Goal: Task Accomplishment & Management: Manage account settings

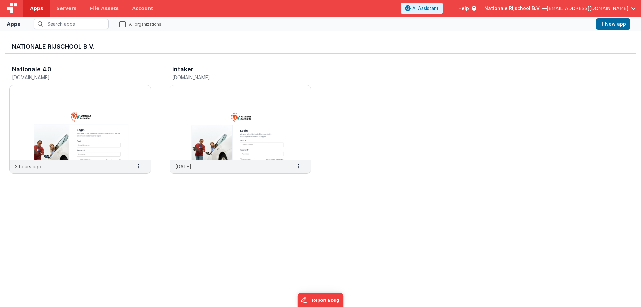
click at [538, 12] on div "Nationale Rijschool B.V. — [EMAIL_ADDRESS][DOMAIN_NAME]" at bounding box center [560, 8] width 151 height 11
click at [547, 10] on span "Nationale Rijschool B.V. —" at bounding box center [516, 8] width 62 height 7
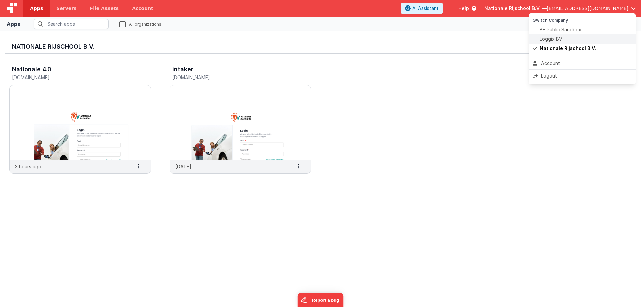
click at [555, 36] on span "Loggix BV" at bounding box center [551, 39] width 23 height 7
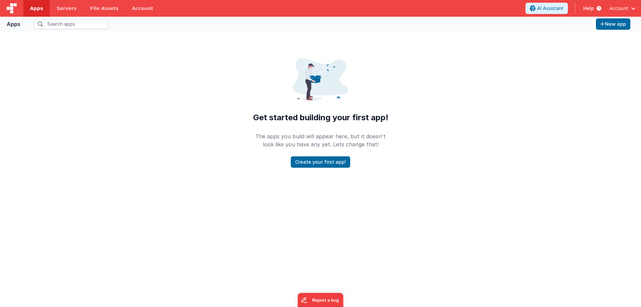
click at [34, 6] on span "Apps" at bounding box center [36, 8] width 13 height 7
click at [624, 7] on span "Account" at bounding box center [619, 8] width 19 height 7
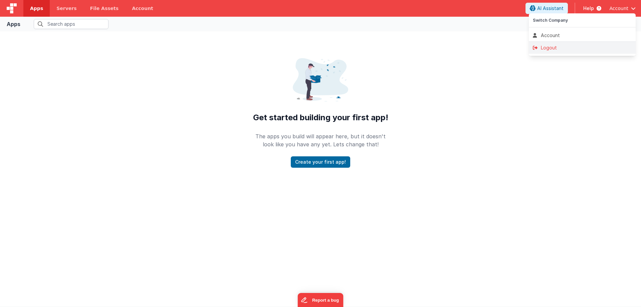
click at [548, 44] on div "Logout" at bounding box center [582, 47] width 99 height 7
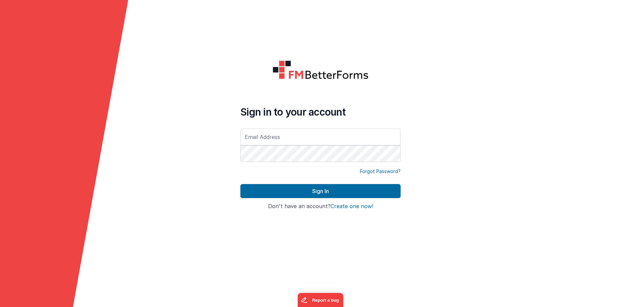
type input "[EMAIL_ADDRESS][DOMAIN_NAME]"
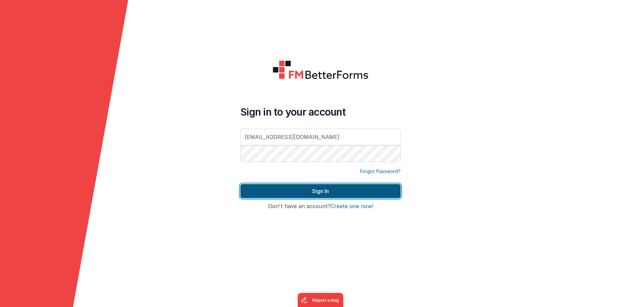
click at [295, 187] on button "Sign In" at bounding box center [321, 191] width 160 height 14
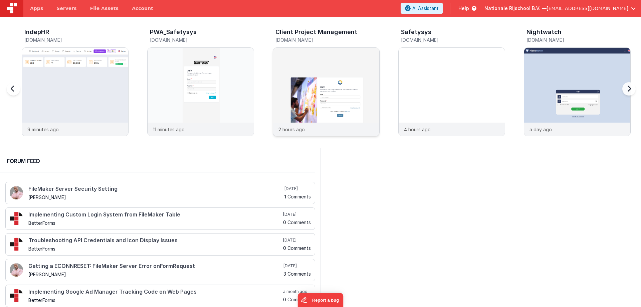
scroll to position [0, 126]
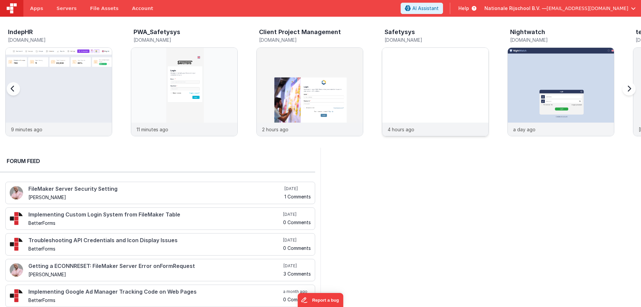
click at [425, 85] on img at bounding box center [436, 101] width 106 height 106
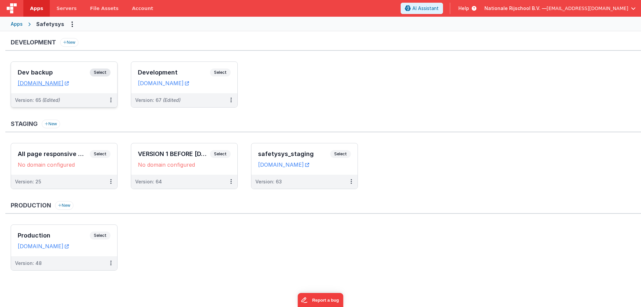
click at [105, 71] on span "Select" at bounding box center [100, 72] width 21 height 8
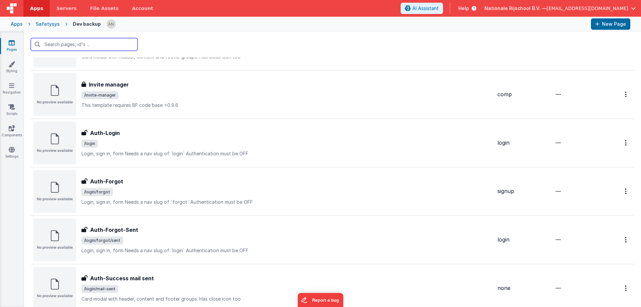
scroll to position [4893, 0]
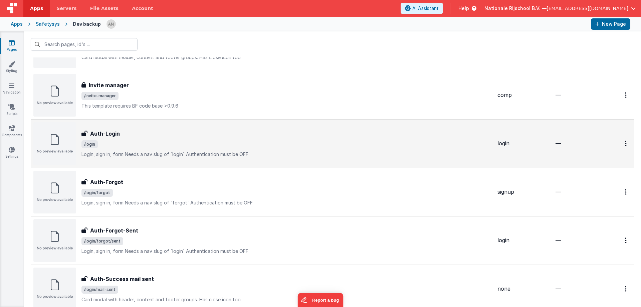
click at [169, 148] on div "Auth-Login Auth-Login /login Login, sign in, formNeeds a nav slug of `login`A…" at bounding box center [287, 144] width 411 height 28
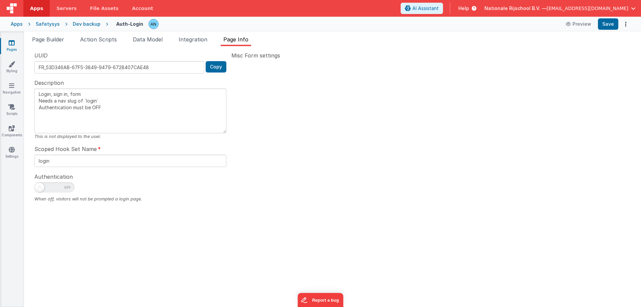
click at [246, 38] on span "Page Info" at bounding box center [236, 39] width 25 height 7
type textarea "Login, sign in, form Needs a nav slug of `login` Authentication must be OFF"
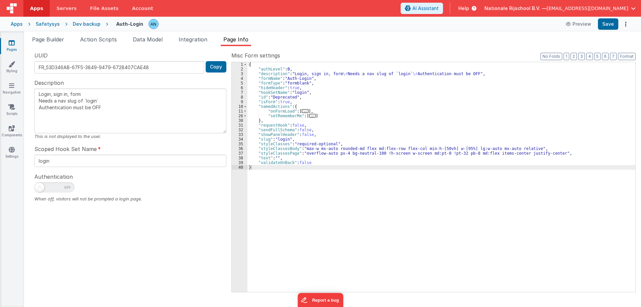
click at [246, 38] on span "Page Info" at bounding box center [236, 39] width 25 height 7
click at [266, 87] on div "{ "authLevel" : 0 , "description" : "Login, sign in, form \r Needs a nav slug o…" at bounding box center [442, 181] width 388 height 239
drag, startPoint x: 298, startPoint y: 89, endPoint x: 258, endPoint y: 88, distance: 40.4
click at [258, 88] on div "{ "authLevel" : 0 , "description" : "Login, sign in, form \r Needs a nav slug o…" at bounding box center [442, 181] width 388 height 239
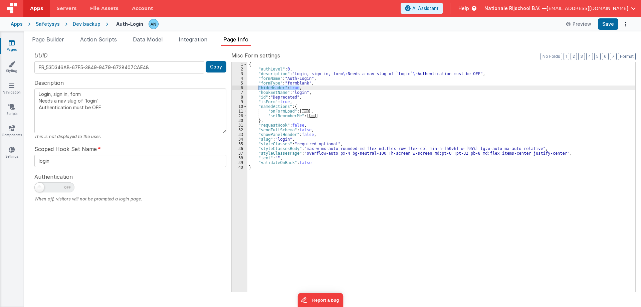
click at [11, 40] on icon at bounding box center [12, 42] width 6 height 7
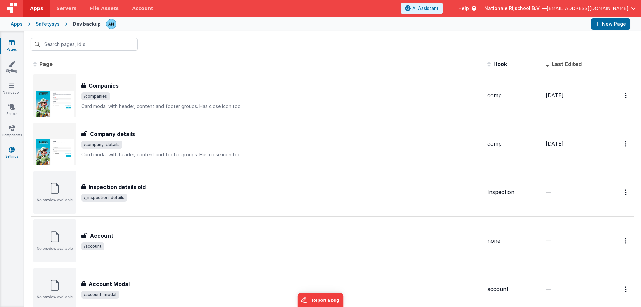
click at [9, 147] on icon at bounding box center [12, 149] width 6 height 7
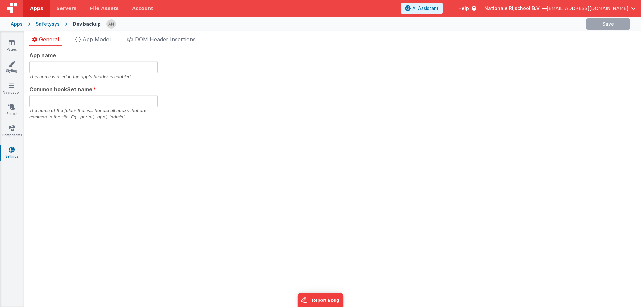
click at [11, 150] on icon at bounding box center [12, 149] width 6 height 7
type input "Safetysys"
type input "safe"
click at [141, 42] on span "DOM Header Insertions" at bounding box center [165, 39] width 61 height 7
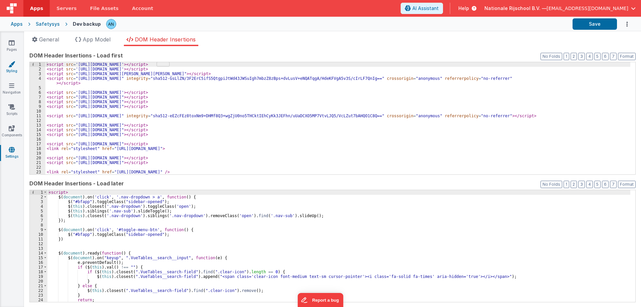
click at [12, 64] on icon at bounding box center [11, 64] width 7 height 7
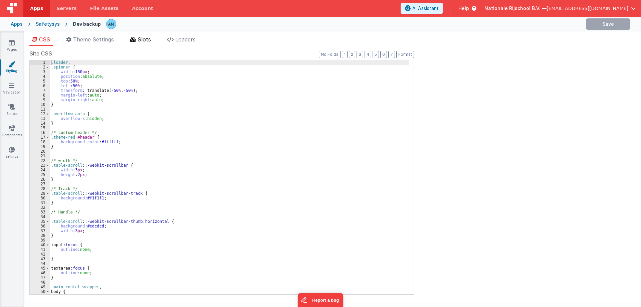
click at [144, 41] on span "Slots" at bounding box center [144, 39] width 13 height 7
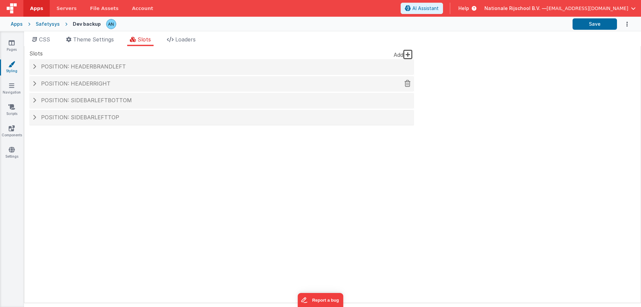
click at [125, 83] on h4 "Position: headerRight" at bounding box center [222, 84] width 378 height 6
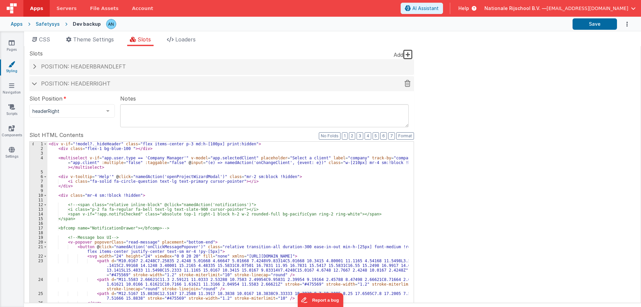
click at [125, 83] on h4 "Position: headerRight" at bounding box center [222, 84] width 378 height 6
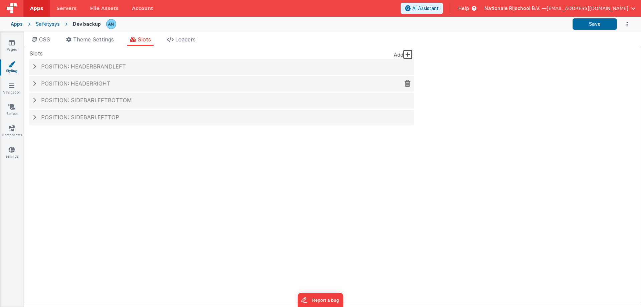
click at [125, 83] on h4 "Position: headerRight" at bounding box center [222, 84] width 378 height 6
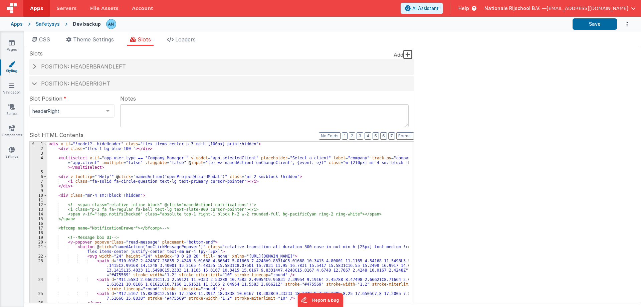
click at [95, 146] on div "< div v-if = "!model?._hideHeader" class = "flex items-center p-3 md:h-[100px] …" at bounding box center [228, 255] width 362 height 226
click at [94, 146] on div "< div v-if = "!model?._hideHeader" class = "flex items-center p-3 md:h-[100px] …" at bounding box center [228, 250] width 362 height 217
drag, startPoint x: 73, startPoint y: 145, endPoint x: 83, endPoint y: 145, distance: 10.0
click at [83, 145] on div "< div v-if = "!model?._hideHeader" class = "flex items-center p-3 md:h-[100px] …" at bounding box center [228, 255] width 362 height 226
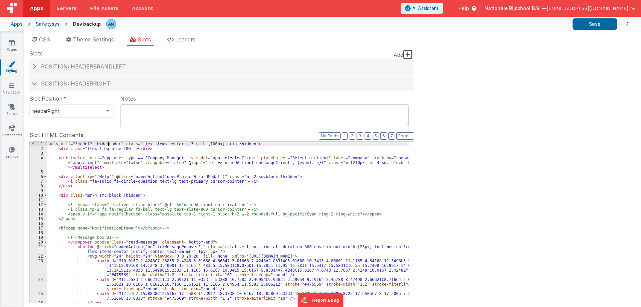
click at [109, 144] on div "< div v-if = "!model?._hideHeader" class = "flex items-center p-3 md:h-[100px] …" at bounding box center [228, 255] width 362 height 226
drag, startPoint x: 109, startPoint y: 144, endPoint x: 76, endPoint y: 143, distance: 33.5
click at [76, 143] on div "< div v-if = "!model?._hideHeader" class = "flex items-center p-3 md:h-[100px] …" at bounding box center [228, 255] width 362 height 226
click at [66, 144] on div "< div v-if = "!model?._hideHeader" class = "flex items-center p-3 md:h-[100px] …" at bounding box center [228, 255] width 362 height 226
drag, startPoint x: 72, startPoint y: 144, endPoint x: 108, endPoint y: 144, distance: 35.4
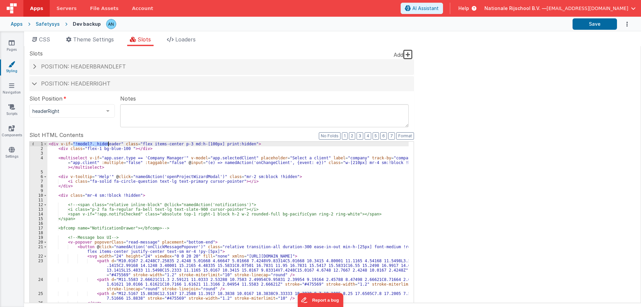
click at [108, 144] on div "< div v-if = "!model?._hideHeader" class = "flex items-center p-3 md:h-[100px] …" at bounding box center [228, 255] width 362 height 226
drag, startPoint x: 60, startPoint y: 142, endPoint x: 120, endPoint y: 145, distance: 59.5
click at [120, 145] on div "< div v-if = "!model?._hideHeader" class = "flex items-center p-3 md:h-[100px] …" at bounding box center [228, 255] width 362 height 226
click at [103, 147] on div "< div v-if = "!model?._hideHeader" class = "flex items-center p-3 md:h-[100px] …" at bounding box center [228, 255] width 362 height 226
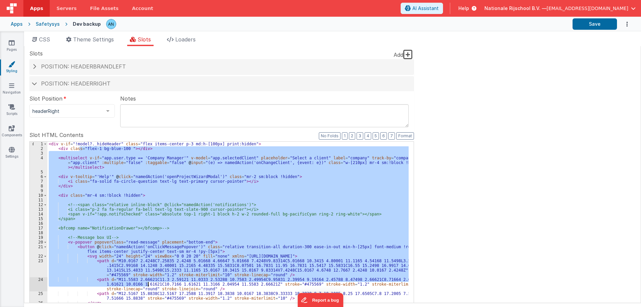
drag, startPoint x: 81, startPoint y: 148, endPoint x: 137, endPoint y: 130, distance: 58.9
click at [148, 285] on div "< div v-if = "!model?._hideHeader" class = "flex items-center p-3 md:h-[100px] …" at bounding box center [228, 255] width 362 height 226
click at [97, 175] on div "< div v-if = "!model?._hideHeader" class = "flex items-center p-3 md:h-[100px] …" at bounding box center [228, 250] width 362 height 217
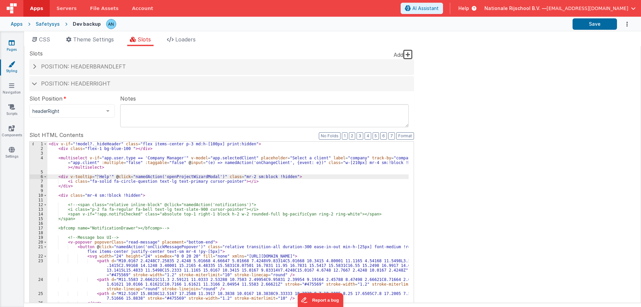
click at [14, 46] on link "Pages" at bounding box center [12, 45] width 24 height 13
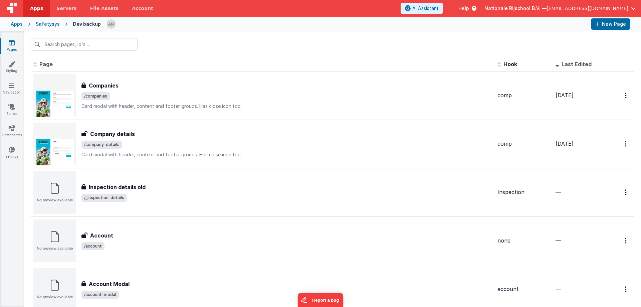
click at [241, 44] on div at bounding box center [332, 44] width 617 height 26
click at [186, 63] on th "Page" at bounding box center [263, 64] width 464 height 13
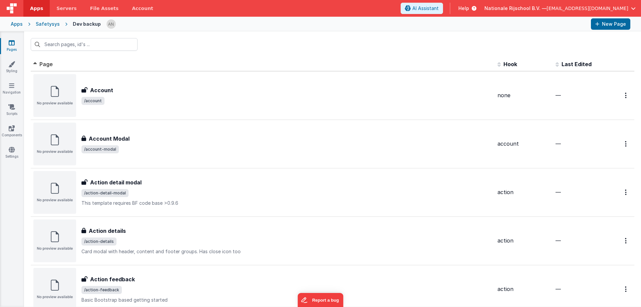
click at [162, 62] on th "Page" at bounding box center [263, 64] width 464 height 13
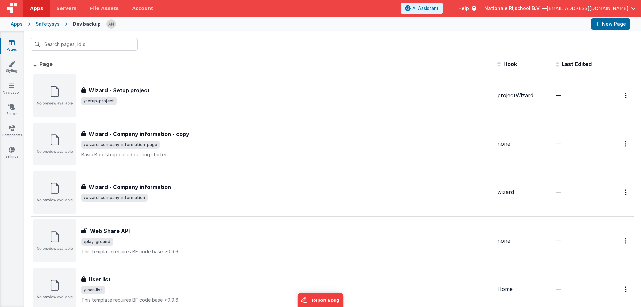
click at [162, 47] on div at bounding box center [332, 44] width 617 height 26
click at [128, 44] on input "text" at bounding box center [84, 44] width 107 height 13
click at [165, 40] on div at bounding box center [332, 44] width 617 height 26
